Goal: Information Seeking & Learning: Learn about a topic

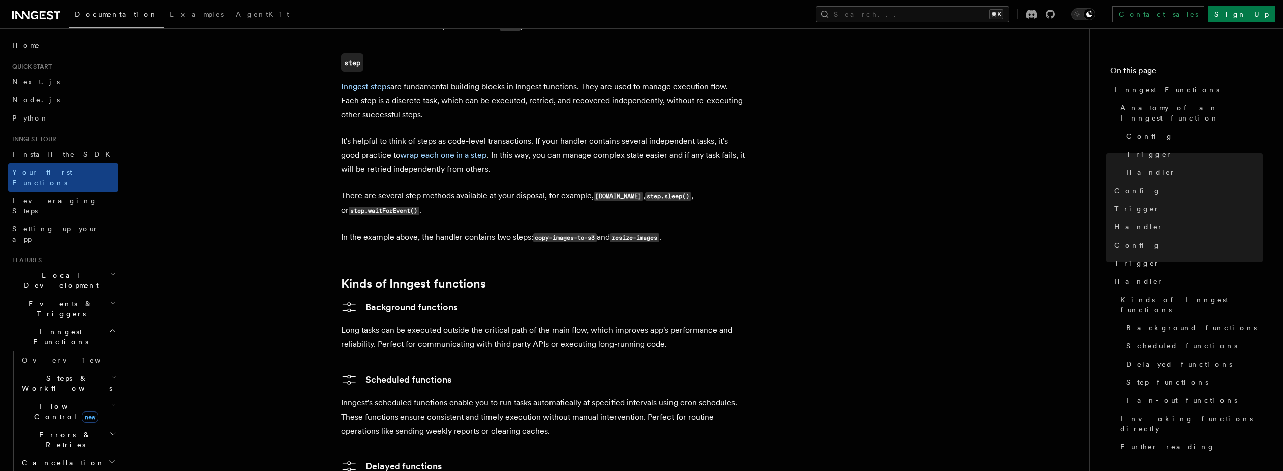
scroll to position [1312, 0]
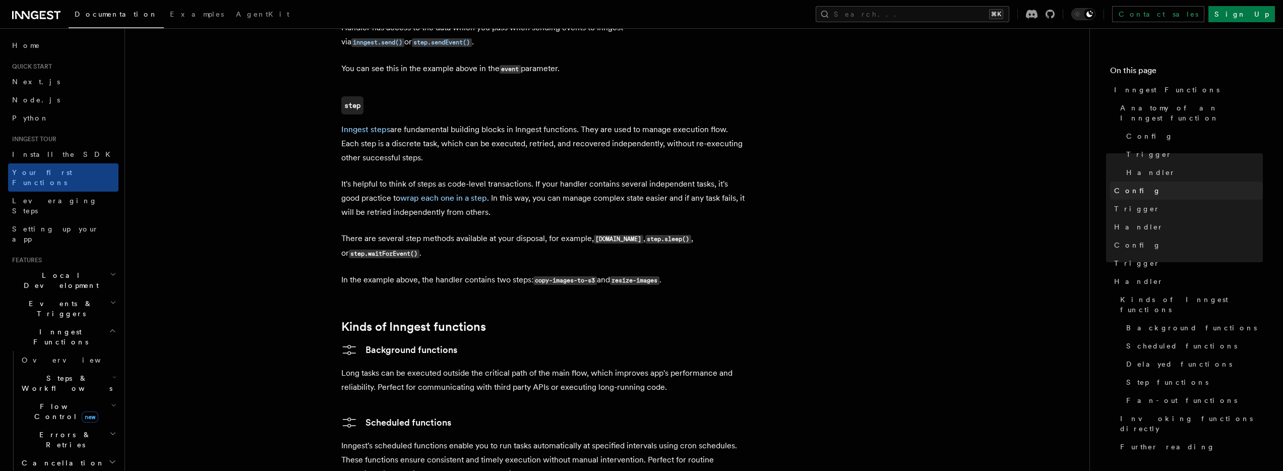
click at [1130, 185] on span "Config" at bounding box center [1137, 190] width 47 height 10
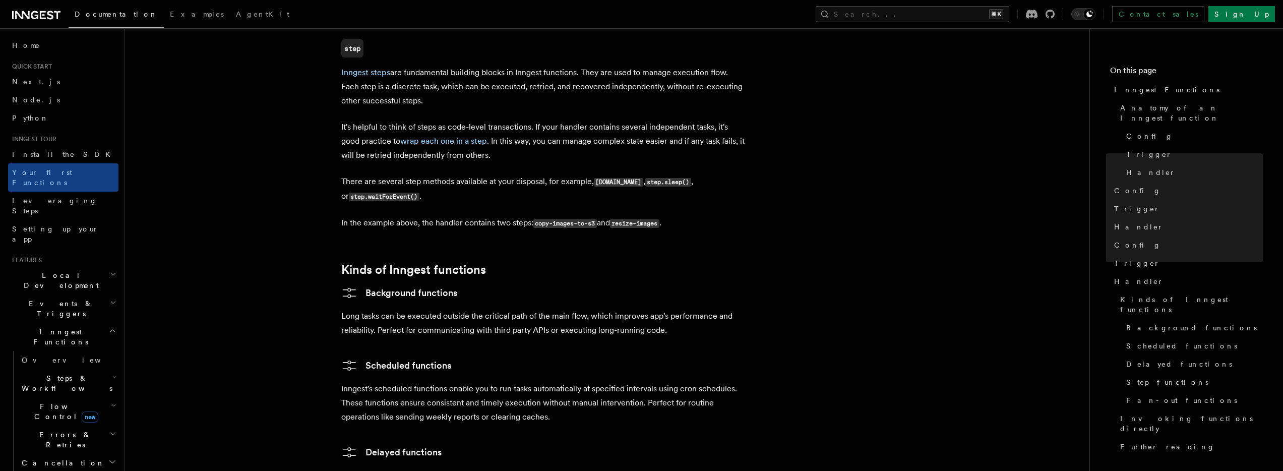
scroll to position [1450, 0]
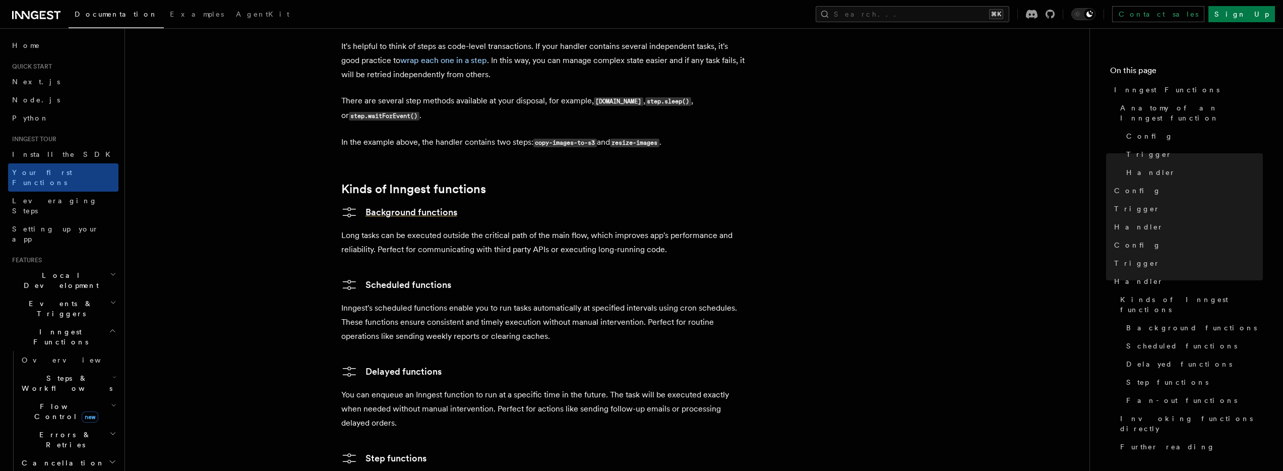
click at [379, 204] on link "Background functions" at bounding box center [399, 212] width 116 height 16
click at [1009, 18] on button "Search... ⌘K" at bounding box center [912, 14] width 194 height 16
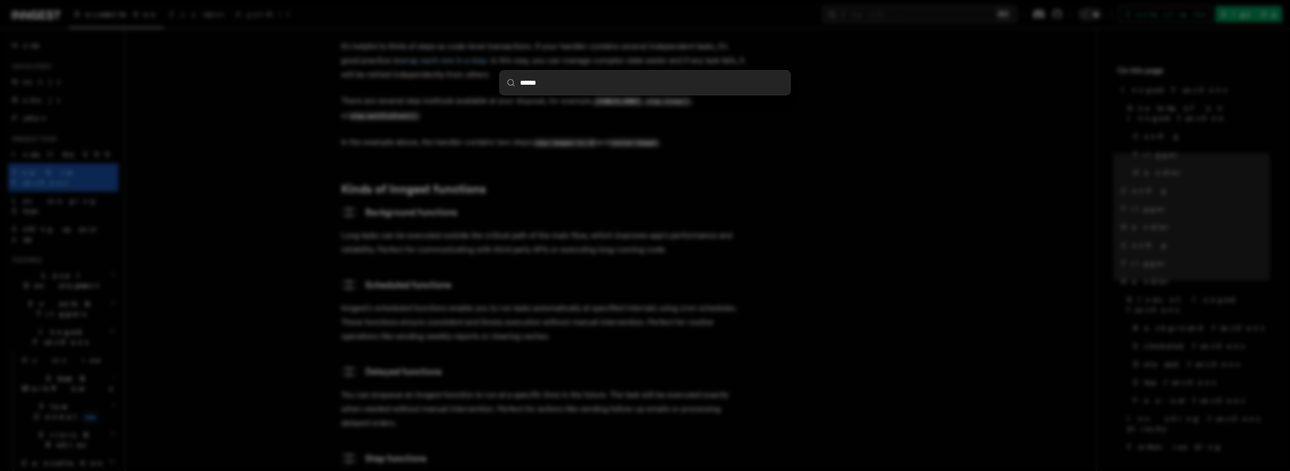
type input "*******"
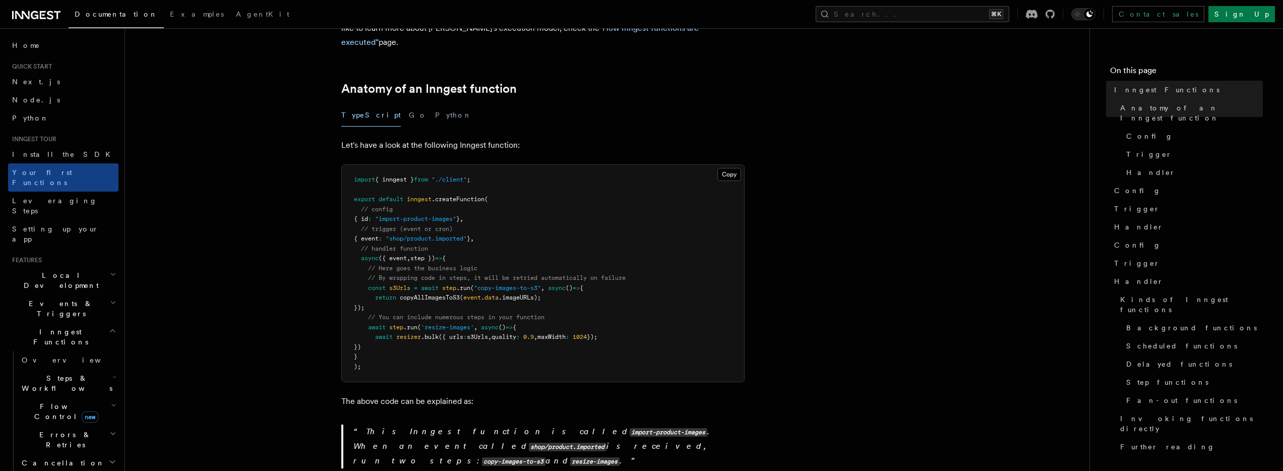
scroll to position [147, 0]
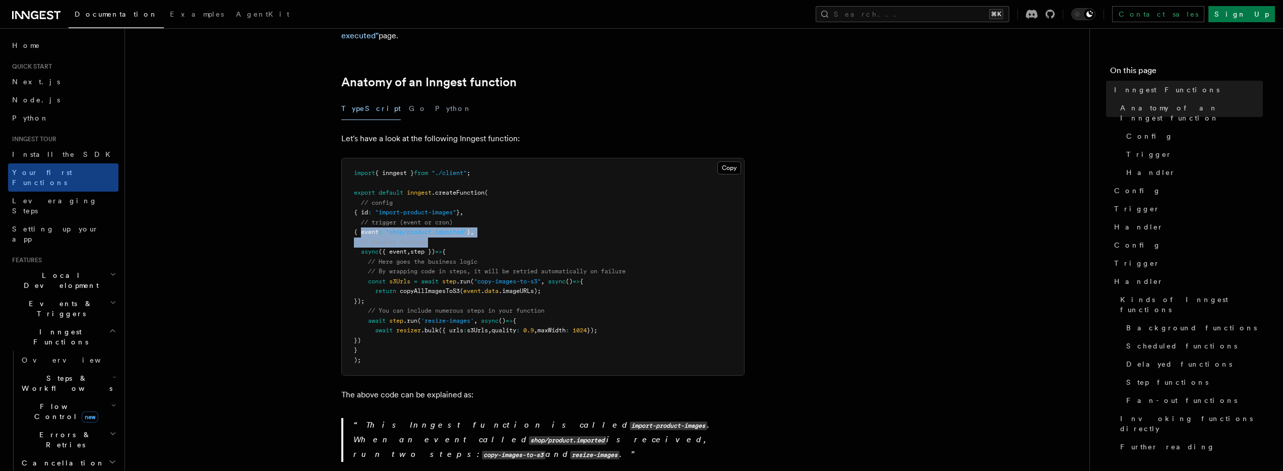
drag, startPoint x: 360, startPoint y: 219, endPoint x: 530, endPoint y: 223, distance: 169.4
click at [530, 223] on pre "import { inngest } from "./client" ; export default inngest .createFunction ( /…" at bounding box center [543, 266] width 402 height 217
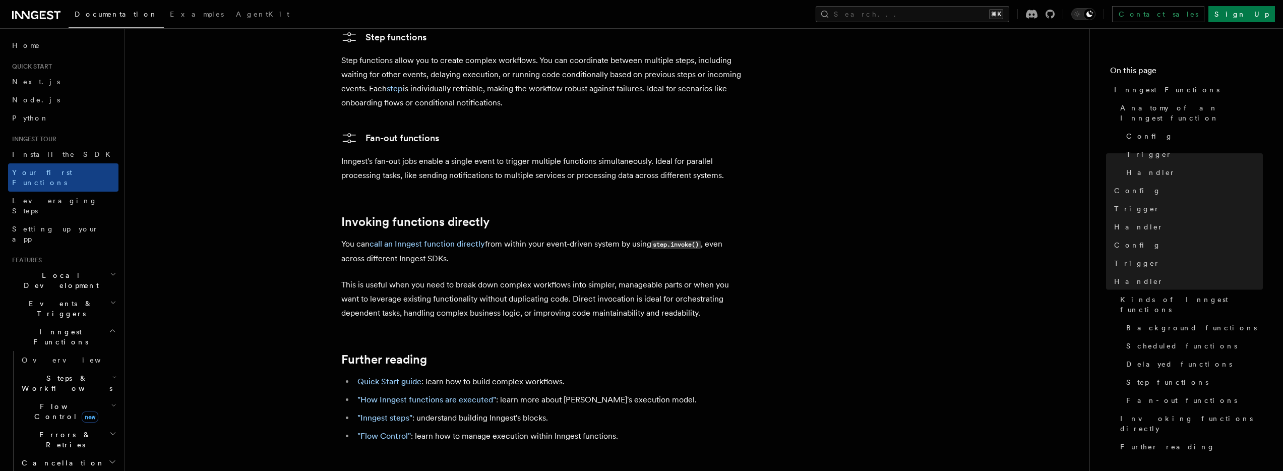
scroll to position [1922, 0]
